Goal: Find specific page/section: Find specific page/section

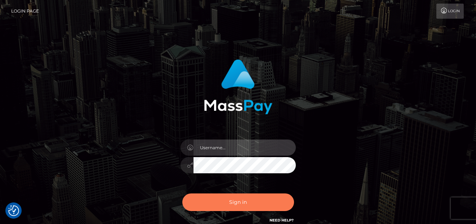
type input "denise"
click at [211, 202] on button "Sign in" at bounding box center [238, 203] width 112 height 18
type input "[PERSON_NAME]"
click at [221, 202] on button "Sign in" at bounding box center [238, 203] width 112 height 18
click at [224, 205] on button "Sign in" at bounding box center [238, 203] width 112 height 18
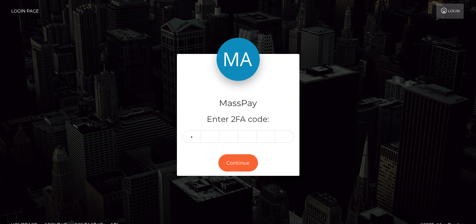
type input "6"
type input "7"
type input "6"
type input "8"
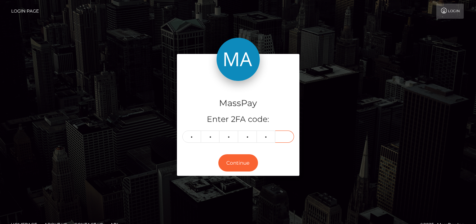
type input "7"
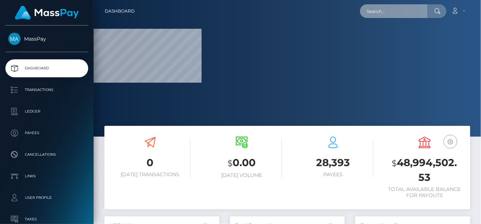
click at [383, 14] on input "text" at bounding box center [394, 11] width 68 height 14
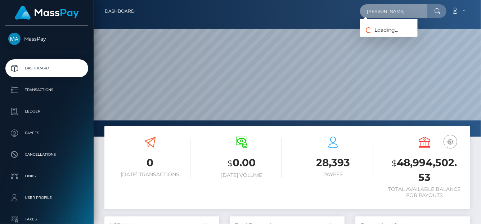
scroll to position [128, 115]
type input "Sofia"
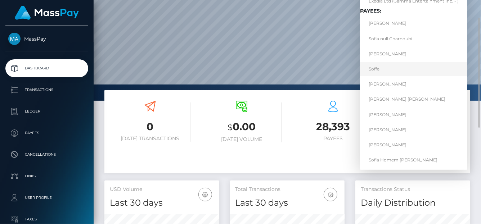
scroll to position [0, 0]
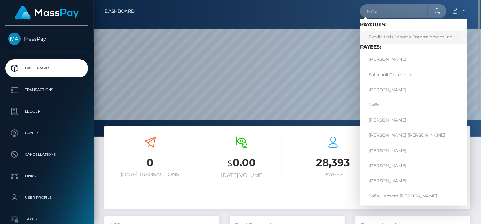
click at [434, 39] on link "Exedia Ltd (Gamma Entertainment Inc. - )" at bounding box center [413, 37] width 107 height 13
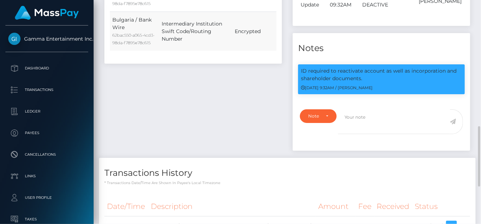
scroll to position [252, 0]
